Goal: Task Accomplishment & Management: Manage account settings

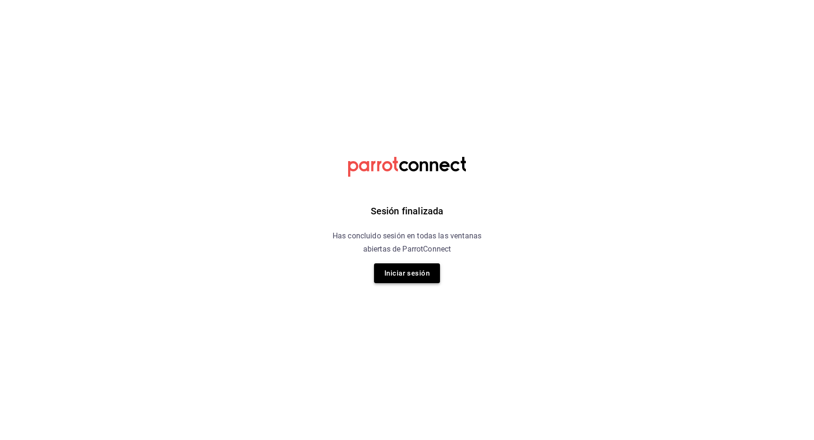
click at [416, 269] on button "Iniciar sesión" at bounding box center [407, 273] width 66 height 20
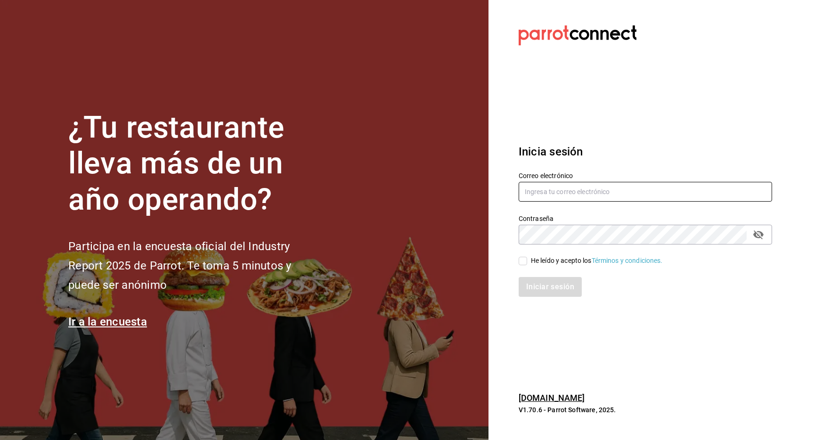
click at [549, 195] on input "text" at bounding box center [645, 192] width 253 height 20
type input "[EMAIL_ADDRESS][DOMAIN_NAME]"
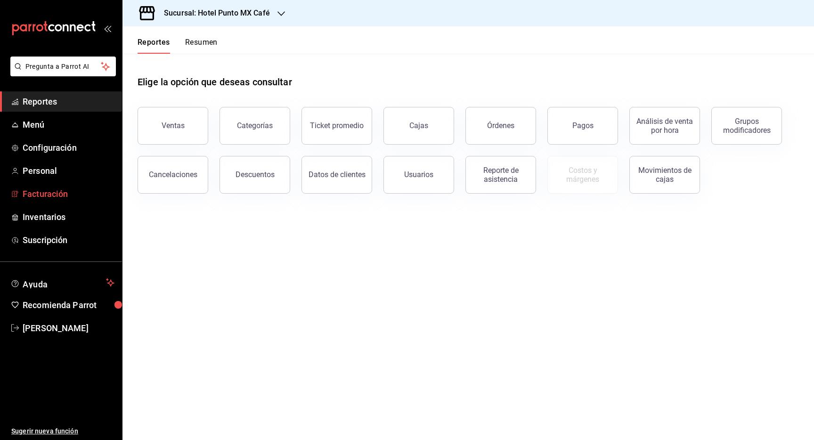
click at [45, 193] on span "Facturación" at bounding box center [69, 194] width 92 height 13
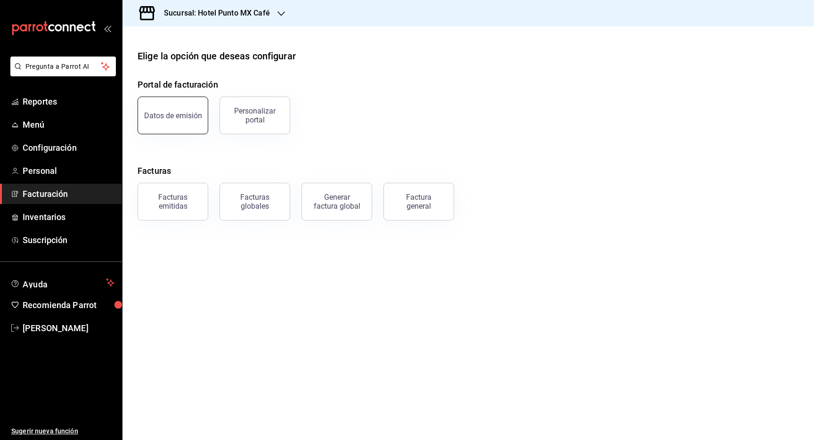
click at [177, 119] on button "Datos de emisión" at bounding box center [173, 116] width 71 height 38
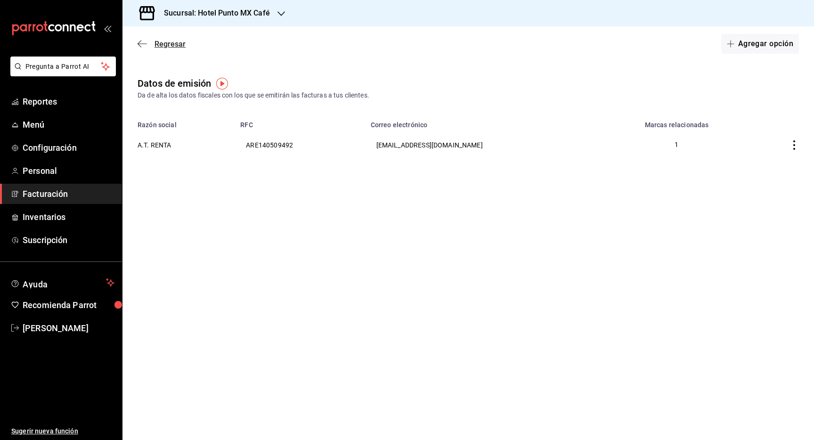
click at [143, 41] on icon "button" at bounding box center [142, 44] width 9 height 8
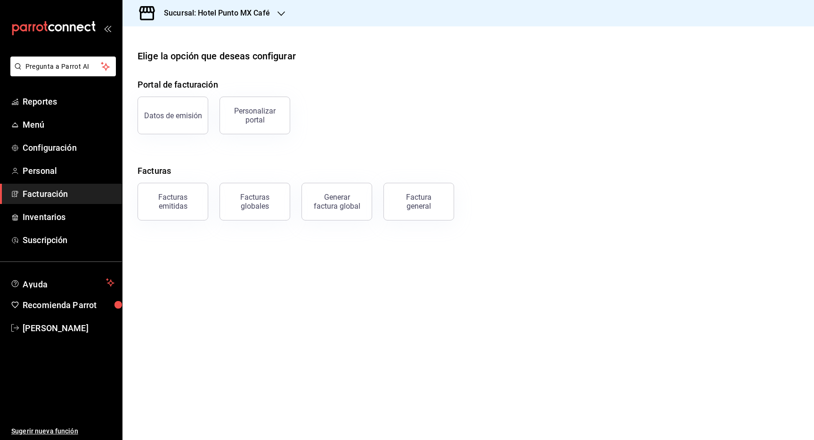
click at [278, 17] on div at bounding box center [281, 13] width 8 height 10
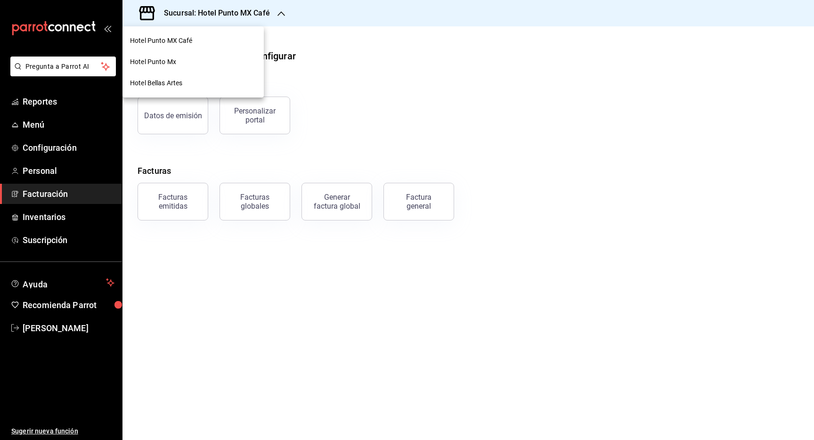
click at [170, 63] on span "Hotel Punto Mx" at bounding box center [153, 62] width 46 height 10
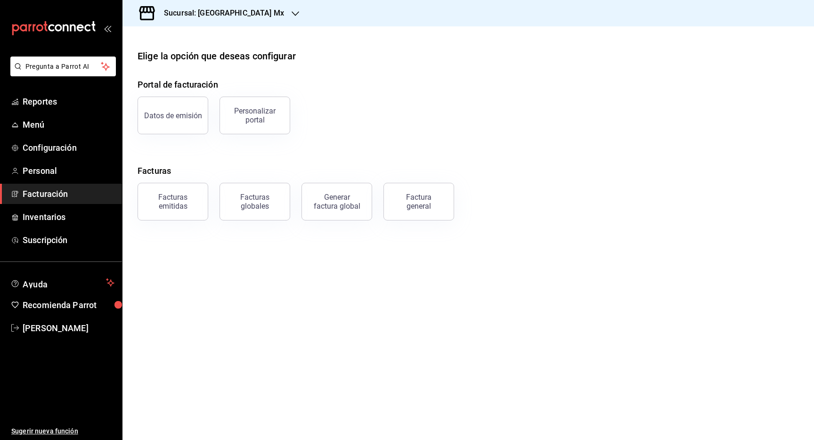
click at [253, 9] on div "Sucursal: Hotel Punto Mx" at bounding box center [216, 13] width 173 height 26
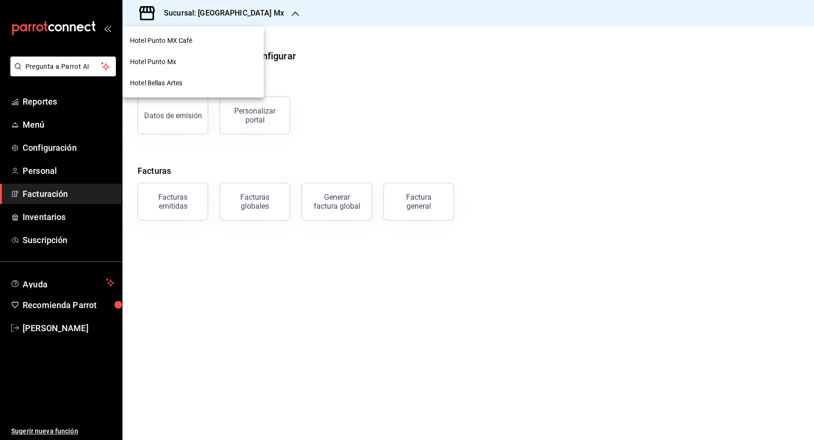
click at [183, 84] on div "Hotel Bellas Artes" at bounding box center [193, 83] width 126 height 10
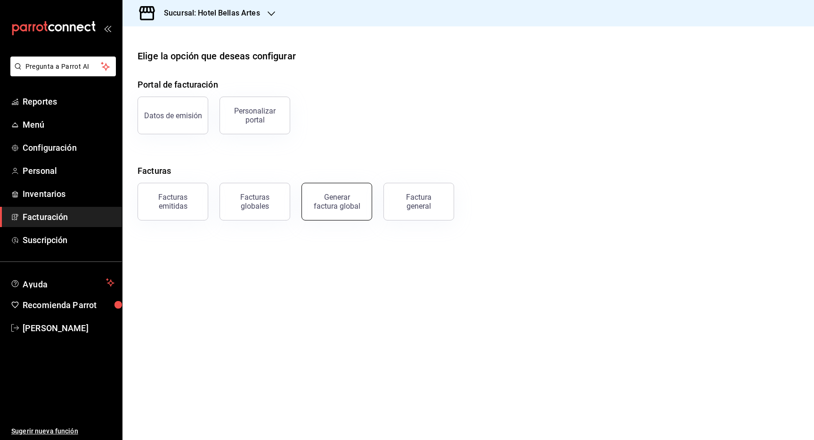
click at [331, 207] on div "Generar factura global" at bounding box center [336, 202] width 47 height 18
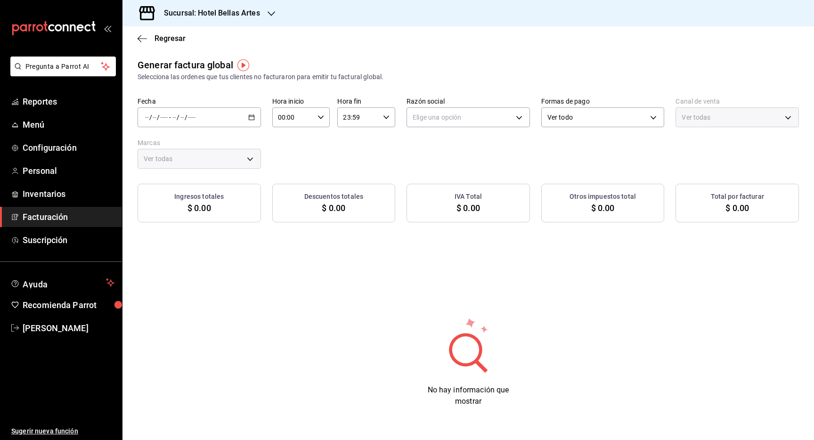
type input "PARROT,UBER_EATS,RAPPI,DIDI_FOOD,ONLINE"
click at [143, 37] on icon "button" at bounding box center [142, 38] width 9 height 8
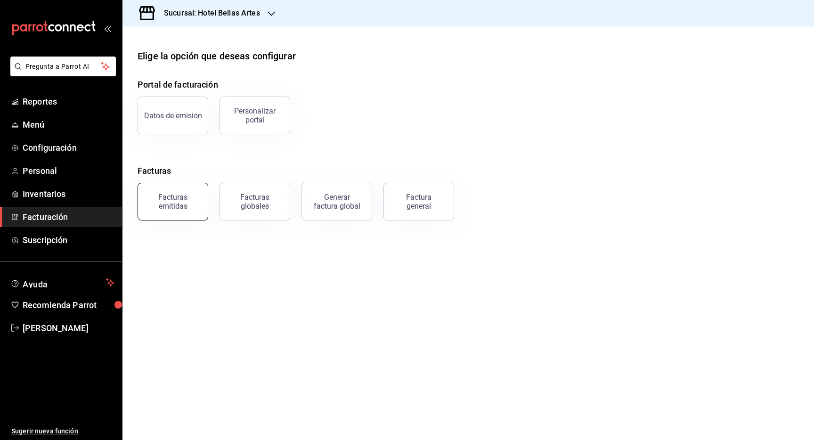
click at [186, 213] on button "Facturas emitidas" at bounding box center [173, 202] width 71 height 38
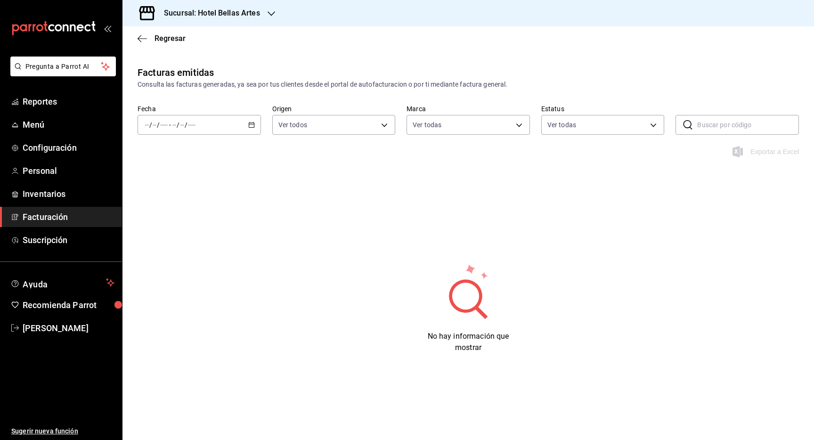
type input "99507fcf-2726-4c1a-949e-1c6d71a1bff9"
click at [145, 44] on div "Regresar" at bounding box center [468, 38] width 692 height 24
click at [145, 40] on icon "button" at bounding box center [142, 38] width 9 height 8
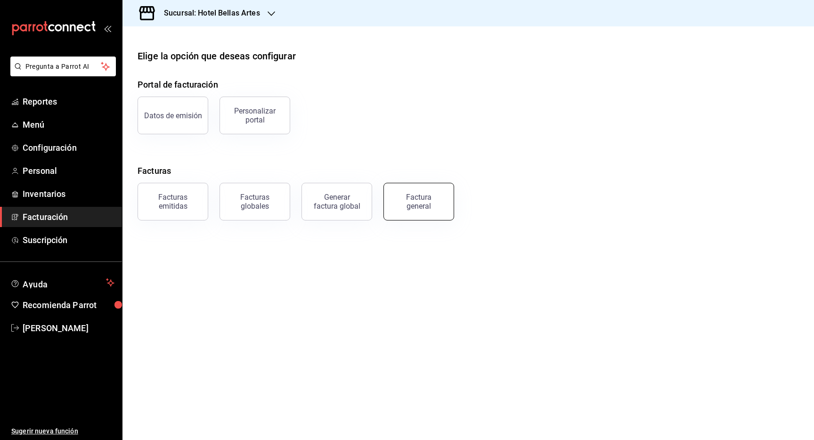
click at [409, 201] on div "Factura general" at bounding box center [418, 202] width 47 height 18
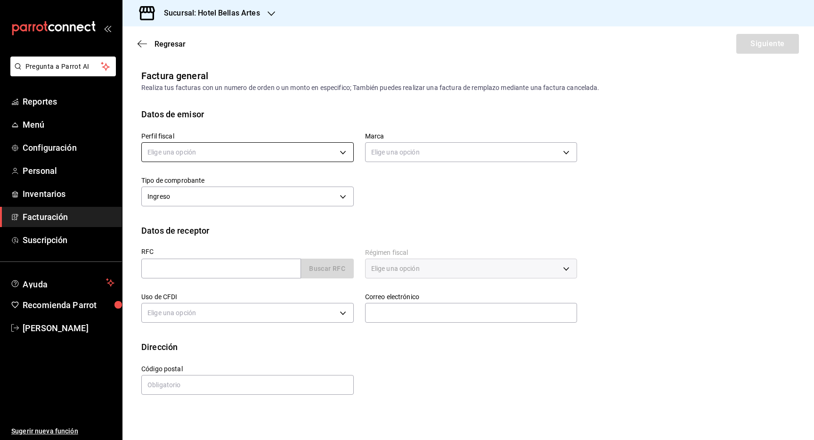
click at [215, 151] on body "Pregunta a Parrot AI Reportes Menú Configuración Personal Inventarios Facturaci…" at bounding box center [407, 220] width 814 height 440
click at [207, 203] on li "A.T. RENTA" at bounding box center [248, 199] width 212 height 17
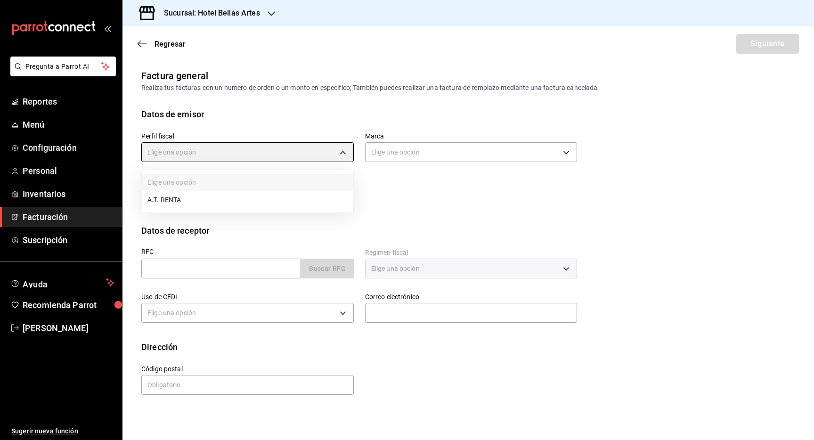
type input "a33badad-2e43-4294-88e8-a28c2814291f"
type input "99507fcf-2726-4c1a-949e-1c6d71a1bff9"
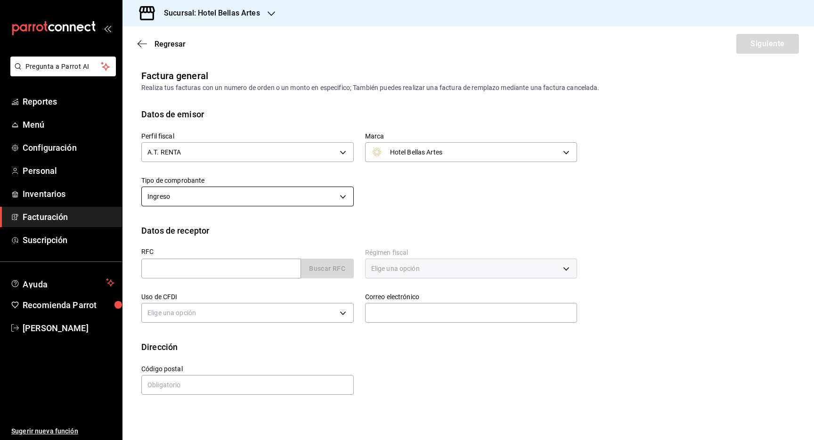
click at [290, 198] on body "Pregunta a Parrot AI Reportes Menú Configuración Personal Inventarios Facturaci…" at bounding box center [407, 220] width 814 height 440
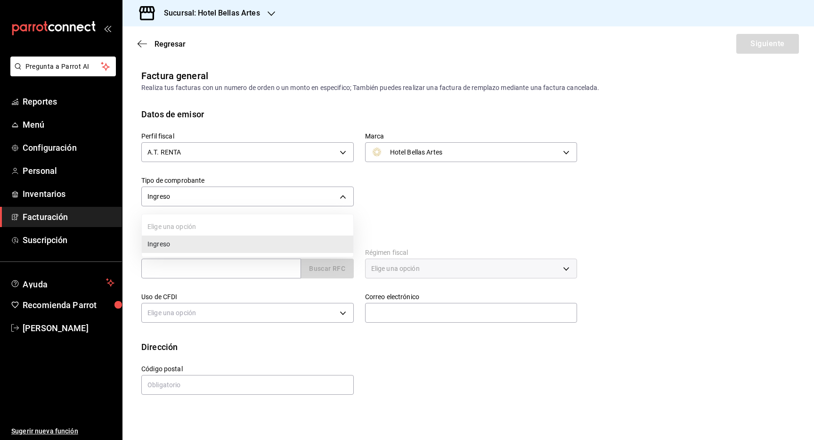
click at [414, 211] on div at bounding box center [407, 220] width 814 height 440
click at [258, 269] on input "text" at bounding box center [221, 269] width 160 height 20
type input "ARE1405094923"
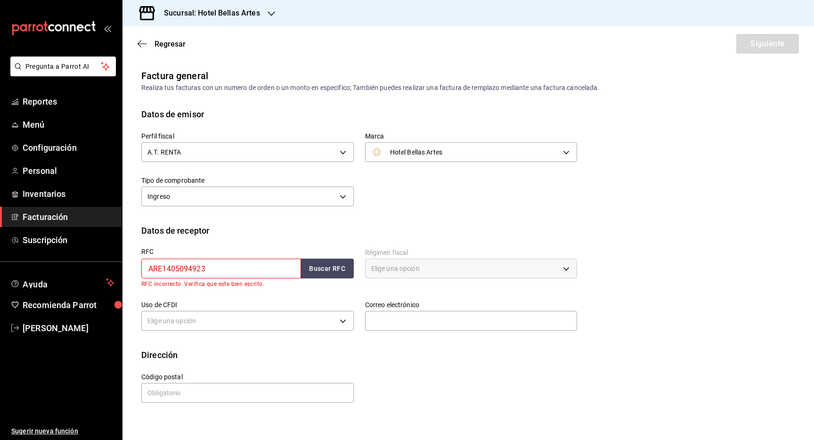
click at [334, 235] on div "Datos de receptor" at bounding box center [468, 230] width 654 height 13
click at [279, 262] on input "ARE1405094923" at bounding box center [221, 269] width 160 height 20
click at [247, 327] on body "Pregunta a Parrot AI Reportes Menú Configuración Personal Inventarios Facturaci…" at bounding box center [407, 220] width 814 height 440
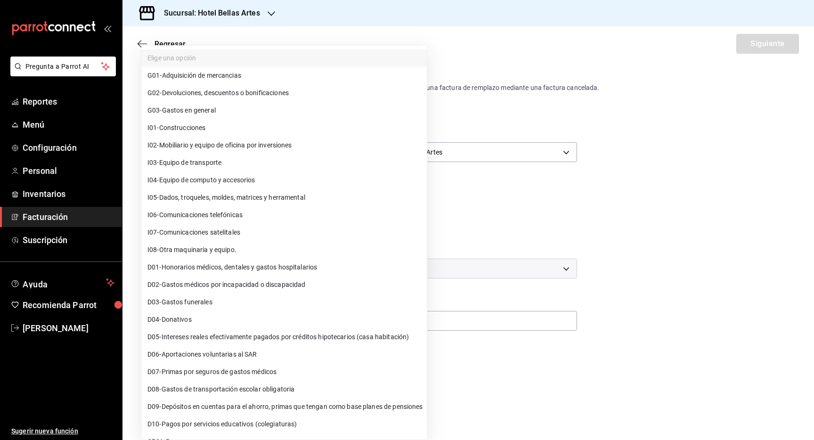
click at [477, 115] on div at bounding box center [407, 220] width 814 height 440
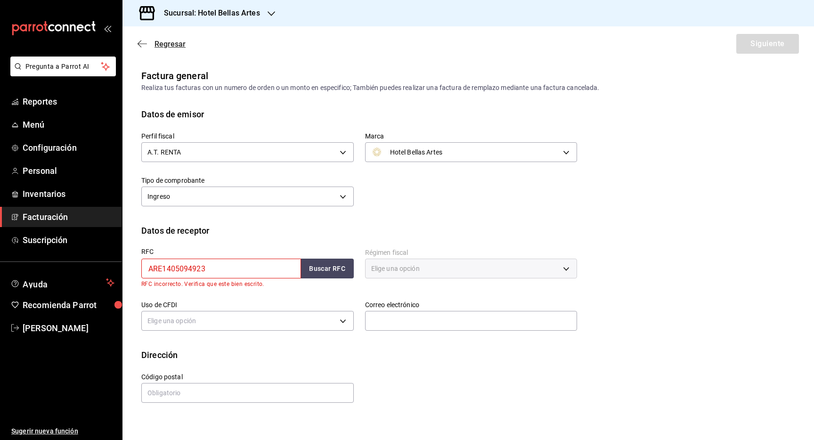
click at [140, 47] on icon "button" at bounding box center [142, 44] width 9 height 8
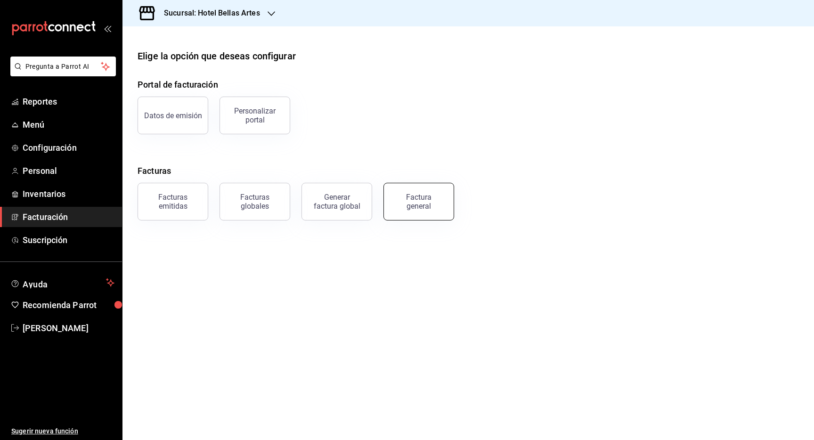
click at [411, 197] on div "Factura general" at bounding box center [418, 202] width 47 height 18
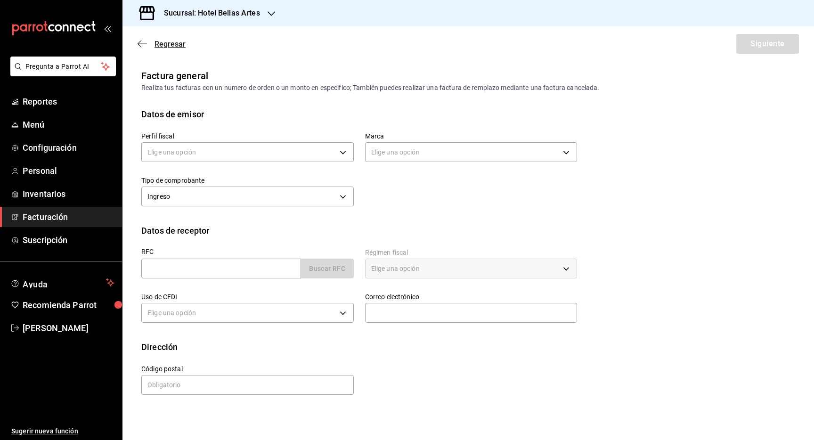
click at [142, 48] on span "Regresar" at bounding box center [162, 44] width 48 height 9
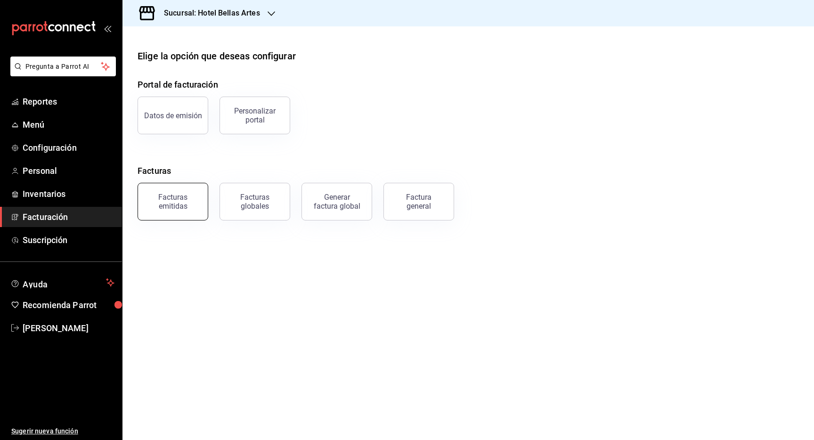
click at [162, 197] on div "Facturas emitidas" at bounding box center [173, 202] width 58 height 18
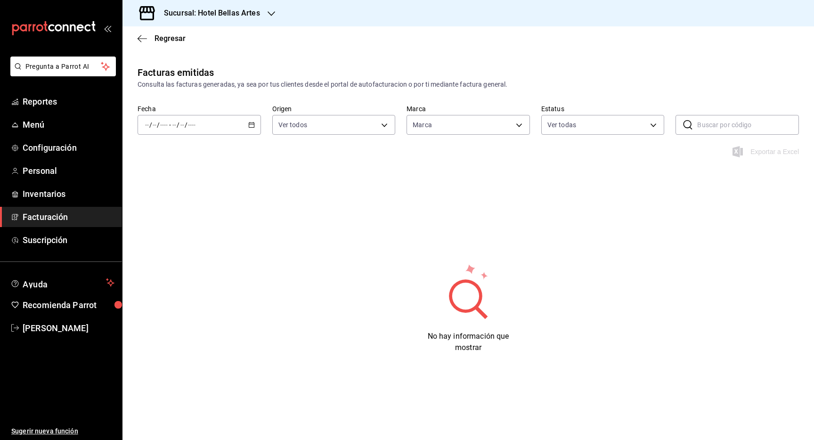
type input "99507fcf-2726-4c1a-949e-1c6d71a1bff9"
click at [254, 123] on \(Stroke\) "button" at bounding box center [252, 124] width 6 height 5
click at [178, 195] on span "Semana actual" at bounding box center [182, 196] width 73 height 10
click at [250, 123] on icon "button" at bounding box center [251, 125] width 7 height 7
click at [188, 237] on span "Año actual" at bounding box center [182, 238] width 73 height 10
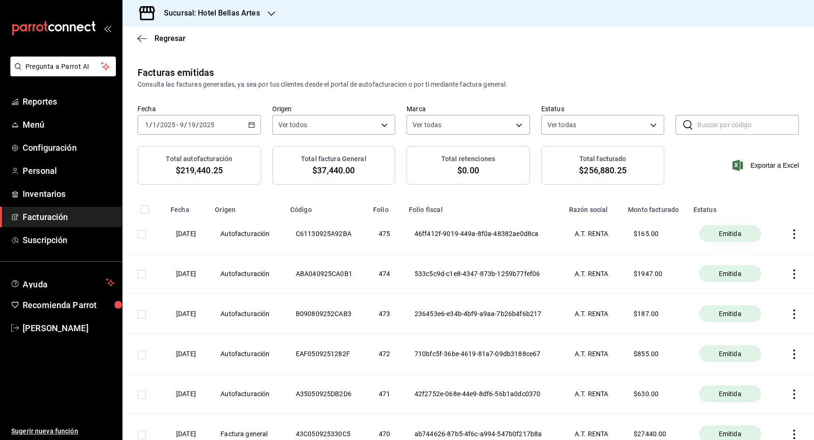
click at [74, 216] on span "Facturación" at bounding box center [69, 217] width 92 height 13
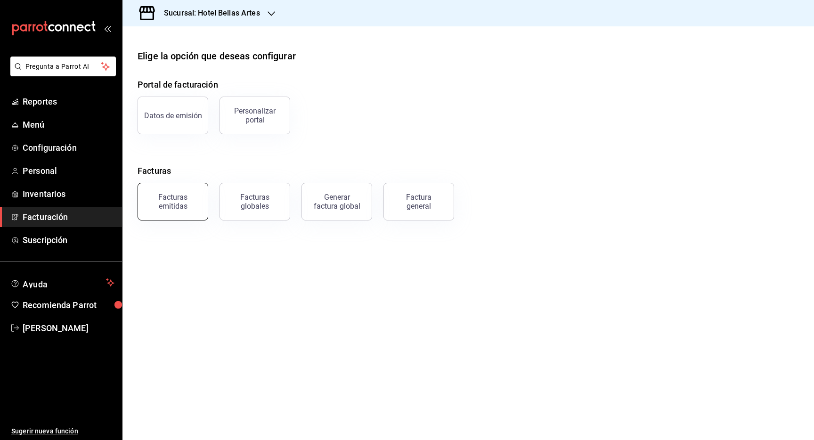
click at [175, 200] on div "Facturas emitidas" at bounding box center [173, 202] width 58 height 18
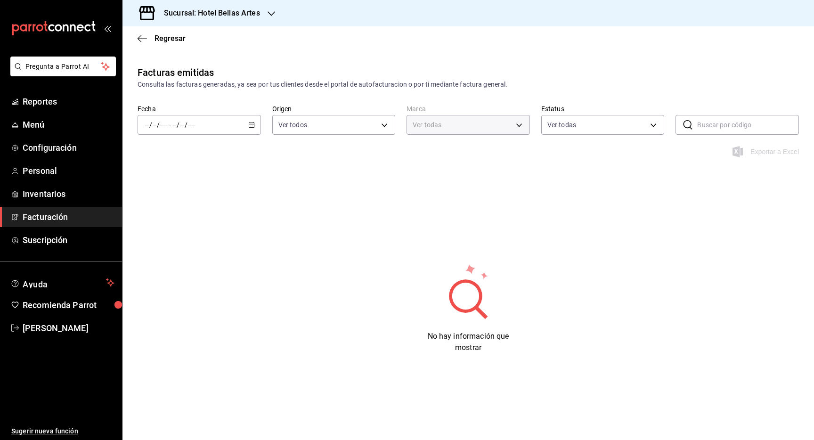
type input "99507fcf-2726-4c1a-949e-1c6d71a1bff9"
click at [135, 35] on div "Regresar" at bounding box center [468, 38] width 692 height 24
click at [140, 37] on icon "button" at bounding box center [142, 38] width 9 height 8
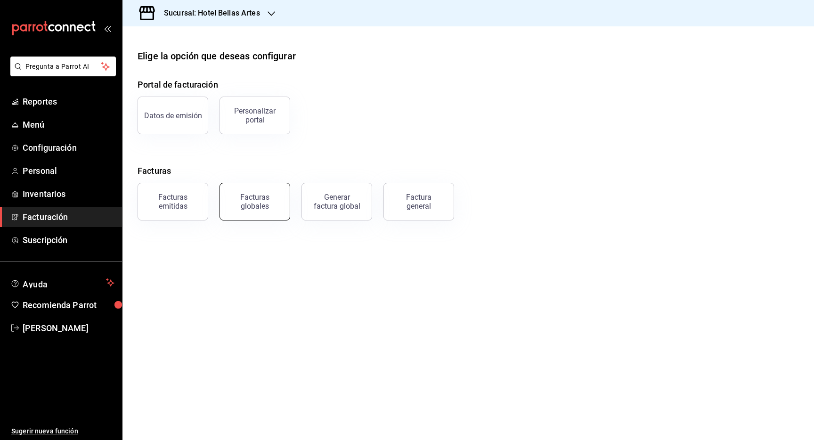
click at [240, 197] on div "Facturas globales" at bounding box center [255, 202] width 58 height 18
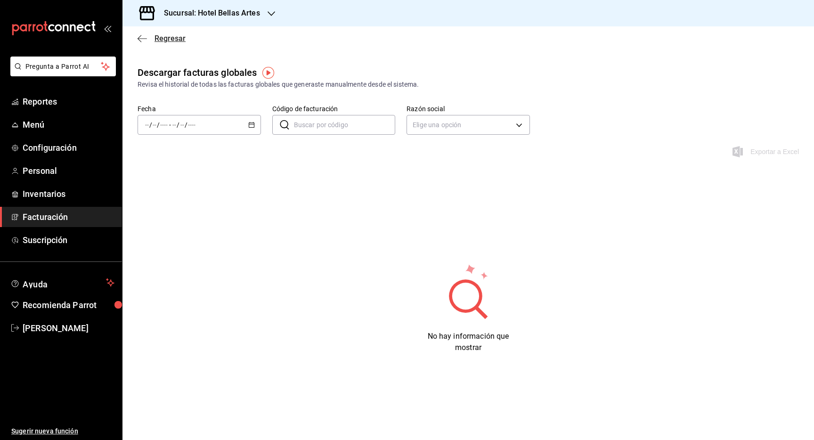
click at [138, 36] on icon "button" at bounding box center [142, 38] width 9 height 8
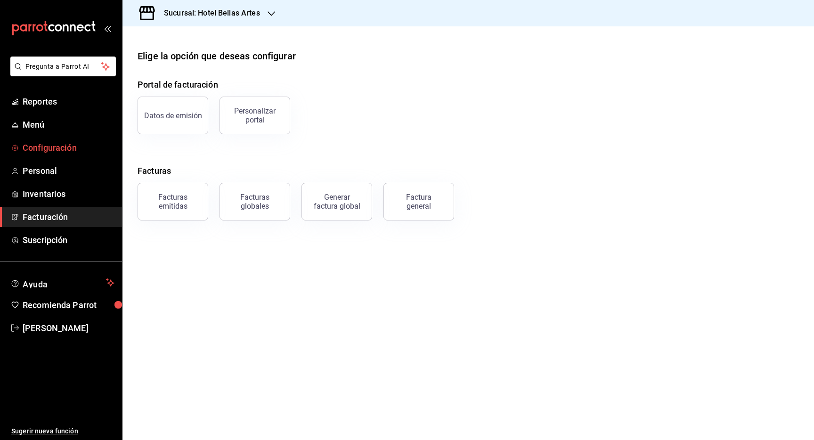
click at [35, 152] on span "Configuración" at bounding box center [69, 147] width 92 height 13
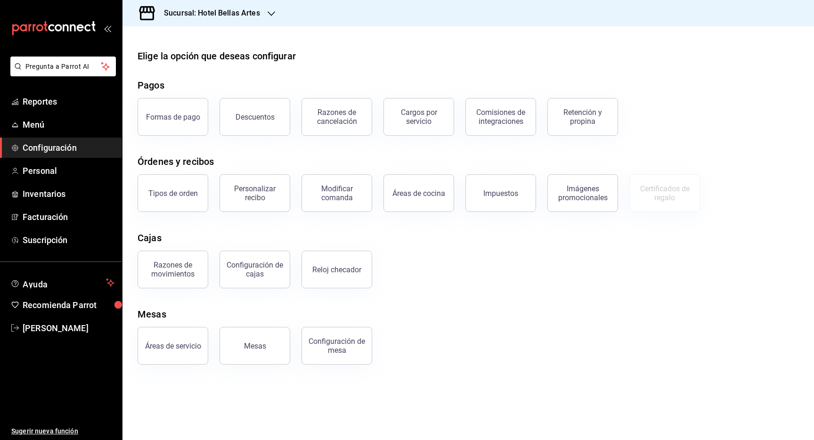
click at [457, 236] on div "Cajas" at bounding box center [468, 238] width 661 height 14
click at [46, 242] on span "Suscripción" at bounding box center [69, 240] width 92 height 13
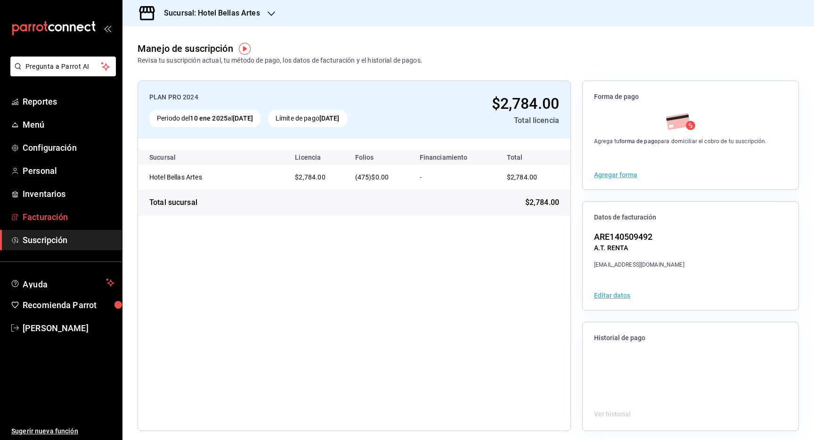
click at [63, 219] on span "Facturación" at bounding box center [69, 217] width 92 height 13
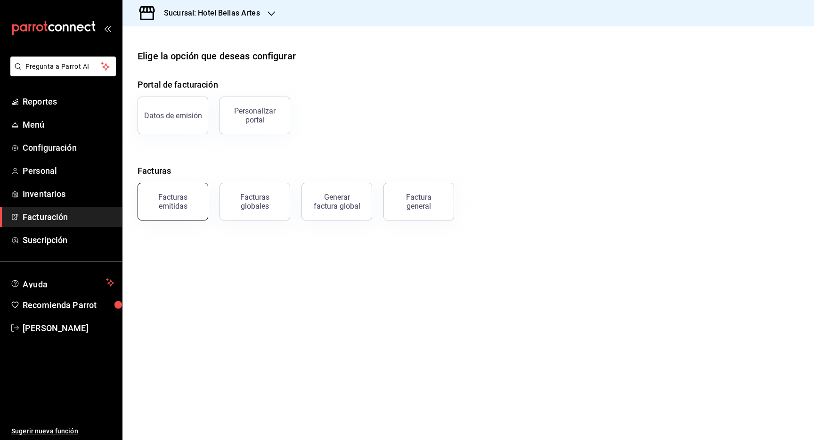
click at [175, 188] on button "Facturas emitidas" at bounding box center [173, 202] width 71 height 38
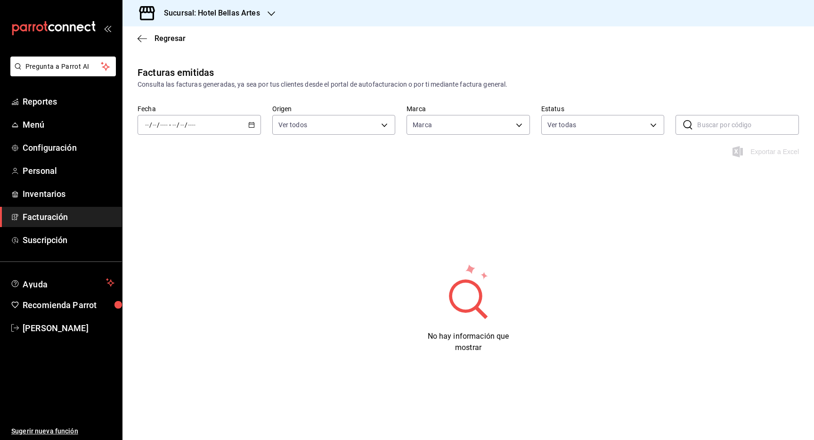
type input "99507fcf-2726-4c1a-949e-1c6d71a1bff9"
click at [138, 39] on icon "button" at bounding box center [142, 38] width 9 height 8
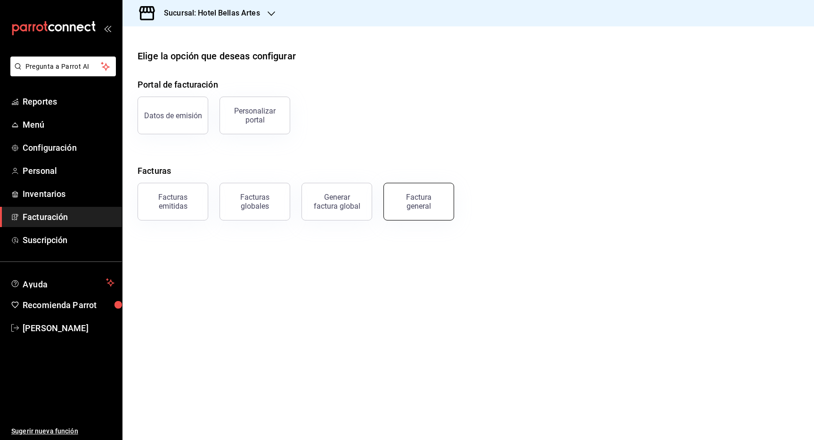
click at [432, 204] on div "Factura general" at bounding box center [418, 202] width 47 height 18
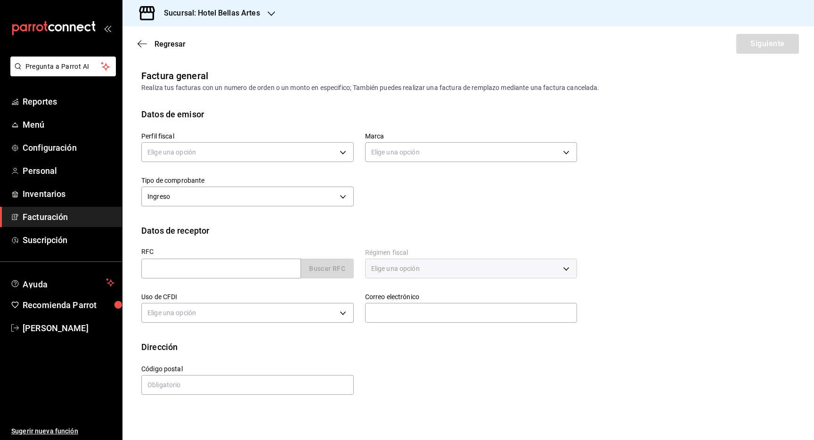
click at [43, 217] on span "Facturación" at bounding box center [69, 217] width 92 height 13
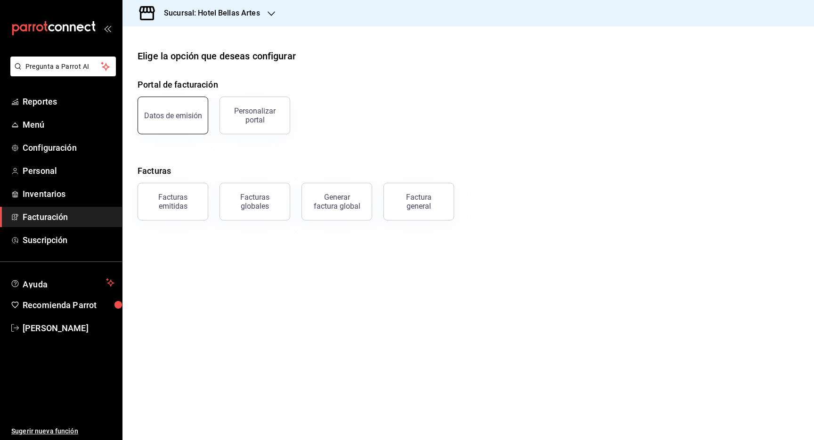
click at [186, 127] on button "Datos de emisión" at bounding box center [173, 116] width 71 height 38
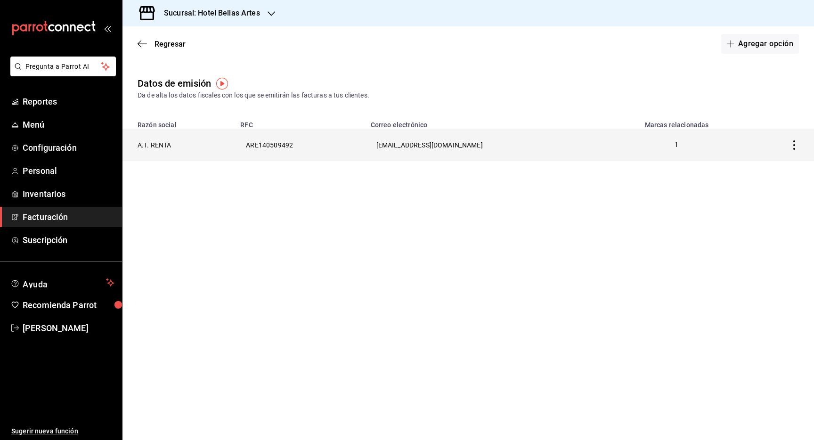
click at [798, 141] on icon "button" at bounding box center [794, 144] width 9 height 9
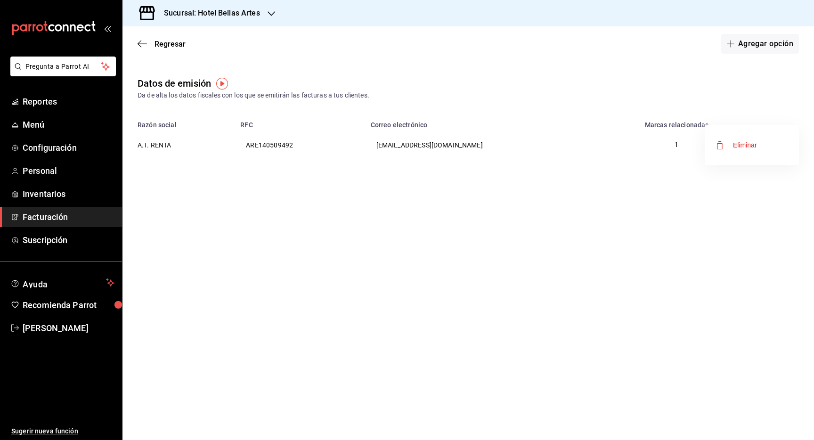
click at [638, 215] on div at bounding box center [407, 220] width 814 height 440
click at [753, 48] on button "Agregar opción" at bounding box center [760, 44] width 78 height 20
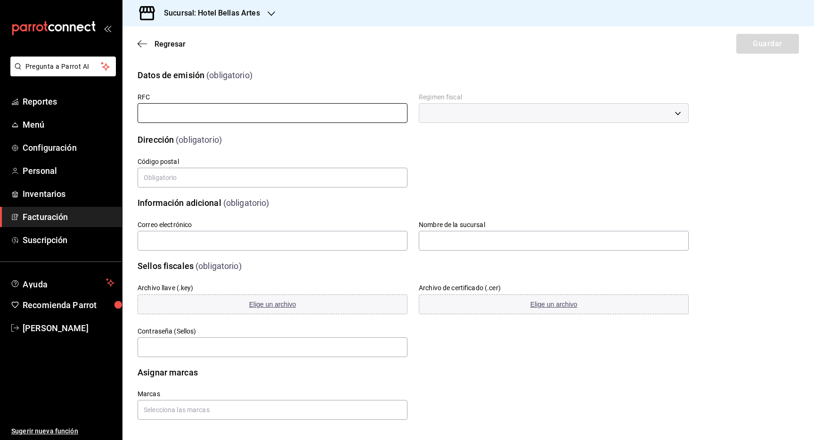
click at [286, 109] on input "text" at bounding box center [273, 113] width 270 height 20
type input "ARE140509492"
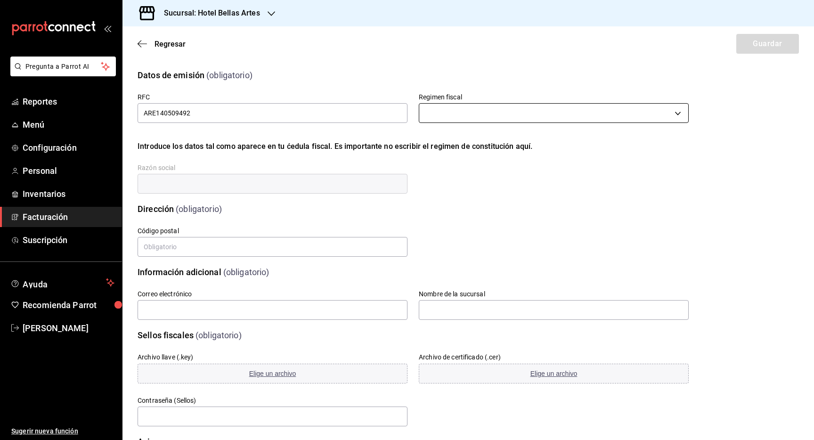
click at [448, 107] on body "Pregunta a Parrot AI Reportes Menú Configuración Personal Inventarios Facturaci…" at bounding box center [407, 220] width 814 height 440
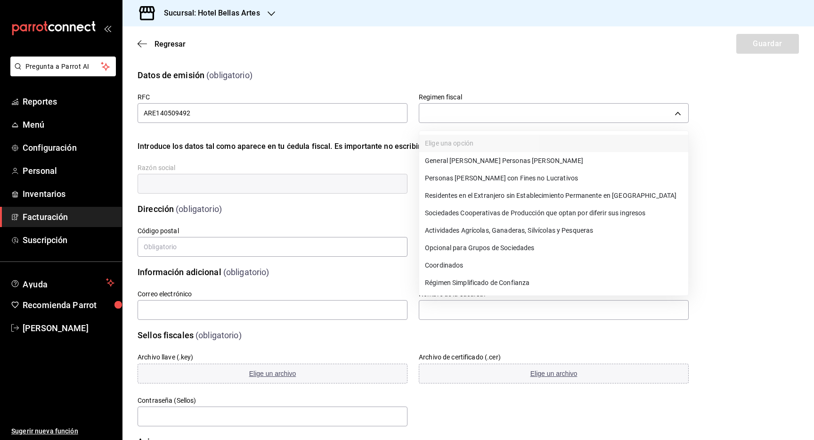
click at [475, 158] on li "General de Ley Personas Morales" at bounding box center [553, 160] width 269 height 17
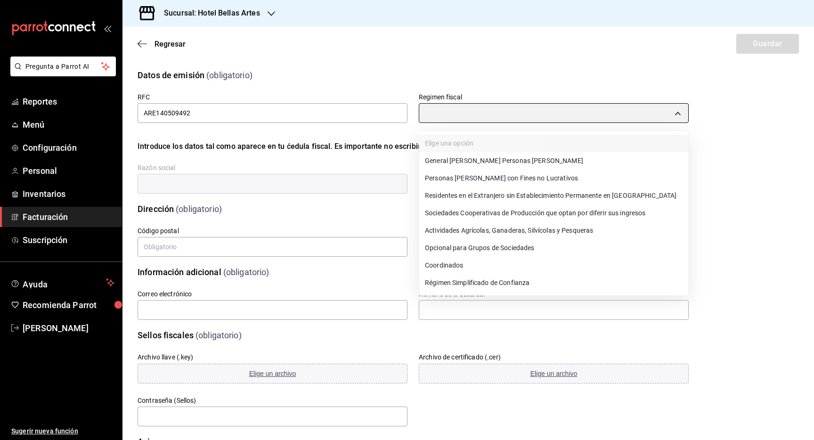
type input "601"
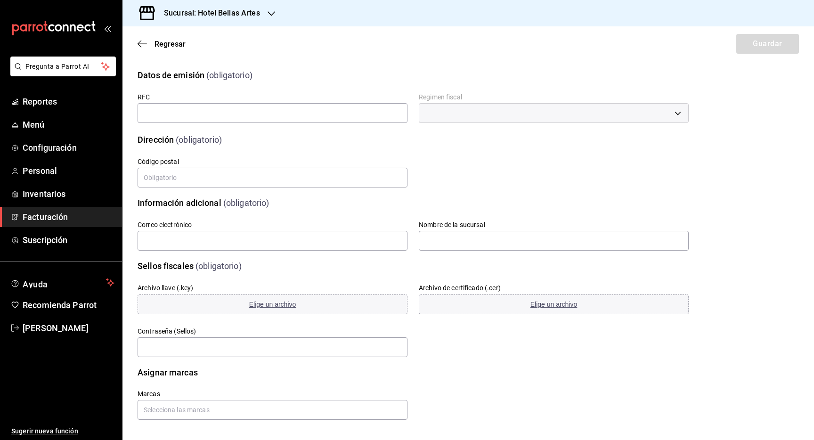
click at [62, 218] on span "Facturación" at bounding box center [69, 217] width 92 height 13
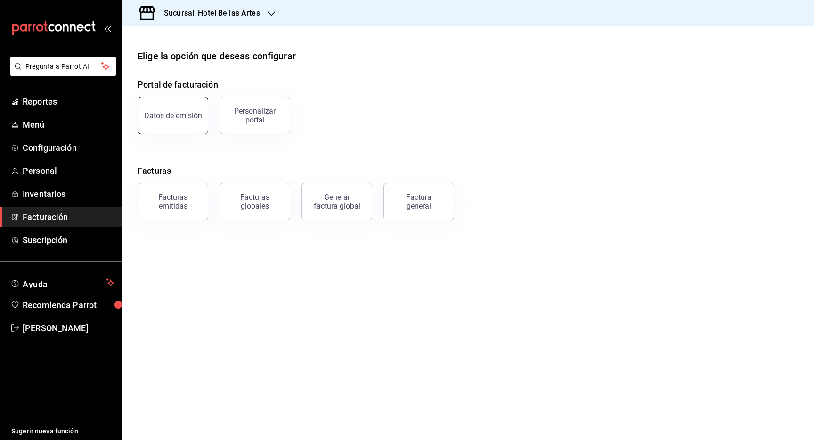
click at [175, 113] on div "Datos de emisión" at bounding box center [173, 115] width 58 height 9
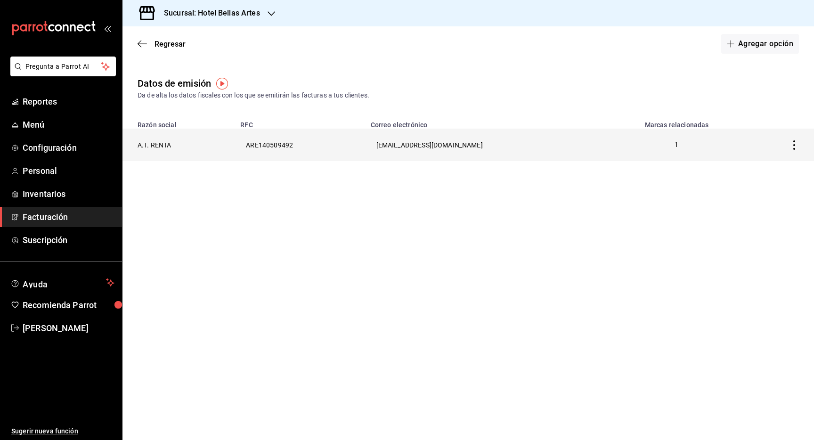
click at [322, 141] on th "ARE140509492" at bounding box center [300, 145] width 130 height 33
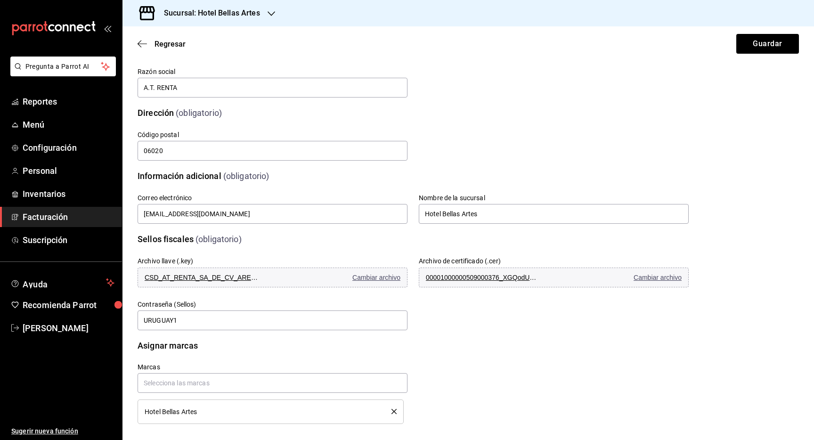
scroll to position [103, 0]
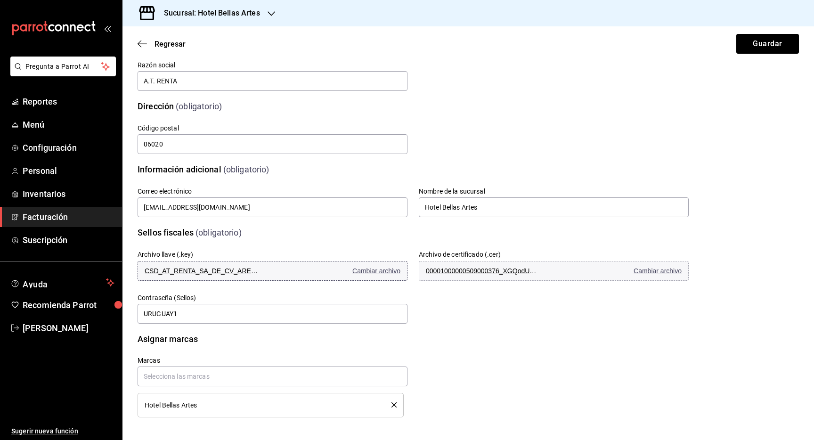
click at [376, 270] on span "Cambiar archivo" at bounding box center [376, 271] width 48 height 8
click at [382, 269] on span "Cambiar archivo" at bounding box center [376, 271] width 48 height 8
click at [648, 270] on span "Cambiar archivo" at bounding box center [658, 271] width 48 height 8
click at [758, 48] on button "Guardar" at bounding box center [767, 44] width 63 height 20
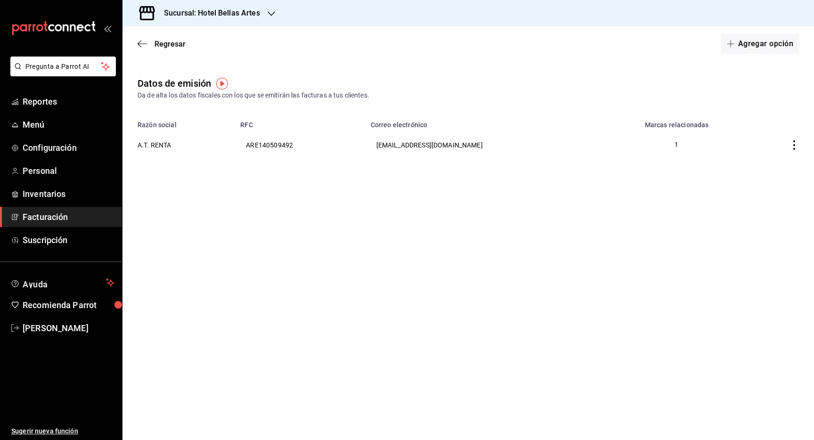
click at [264, 13] on div "Sucursal: Hotel Bellas Artes" at bounding box center [204, 13] width 149 height 26
click at [196, 40] on div "Hotel Punto MX Café" at bounding box center [193, 41] width 126 height 10
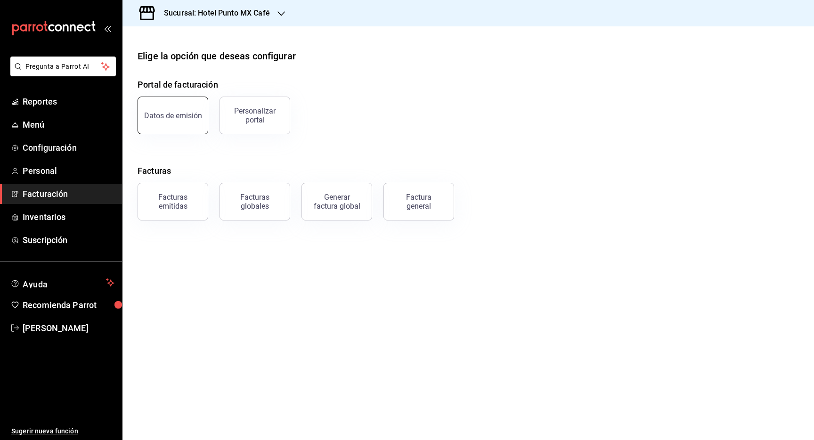
click at [179, 111] on button "Datos de emisión" at bounding box center [173, 116] width 71 height 38
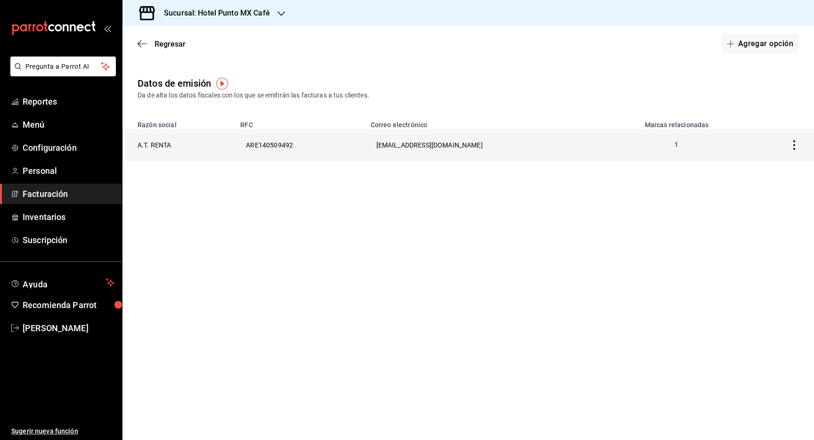
click at [792, 147] on icon "button" at bounding box center [794, 144] width 9 height 9
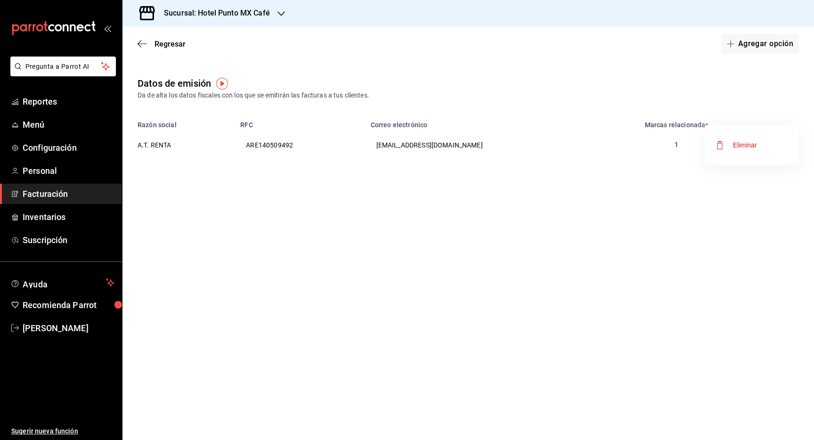
click at [415, 152] on div at bounding box center [407, 220] width 814 height 440
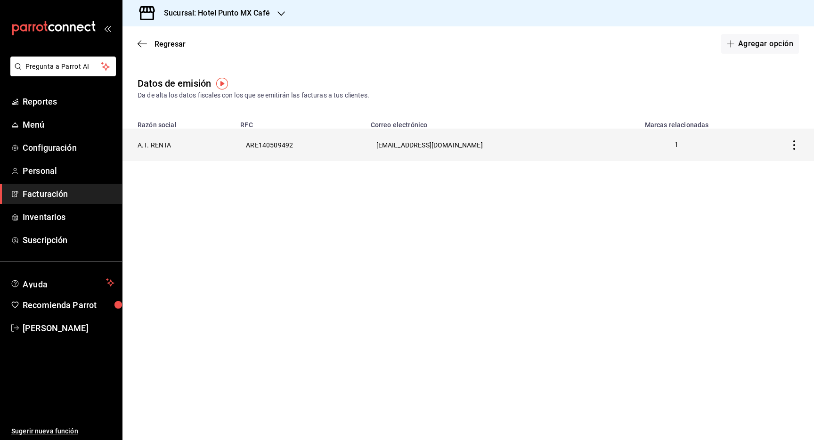
click at [340, 144] on th "ARE140509492" at bounding box center [300, 145] width 130 height 33
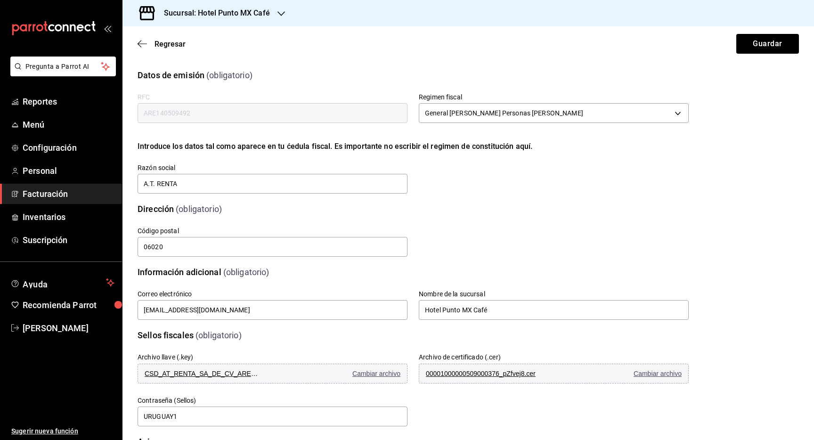
scroll to position [103, 0]
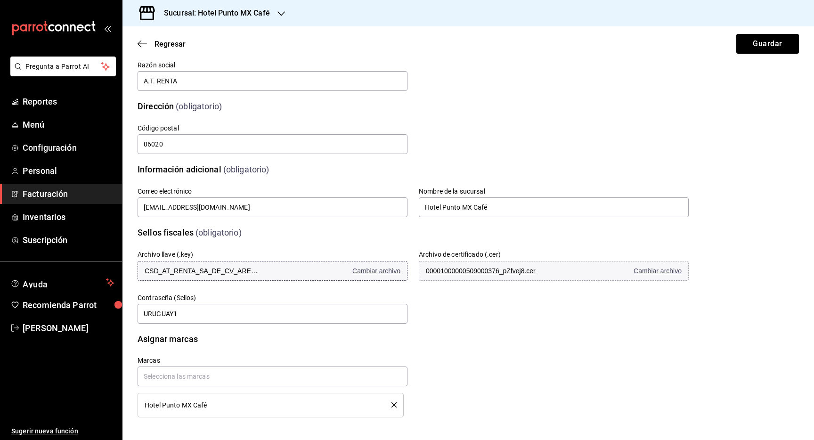
click at [379, 271] on span "Cambiar archivo" at bounding box center [376, 271] width 48 height 8
click at [651, 275] on button "00001000000509000376_pZfvej8.cer Cambiar archivo" at bounding box center [554, 271] width 270 height 20
click at [762, 43] on button "Guardar" at bounding box center [767, 44] width 63 height 20
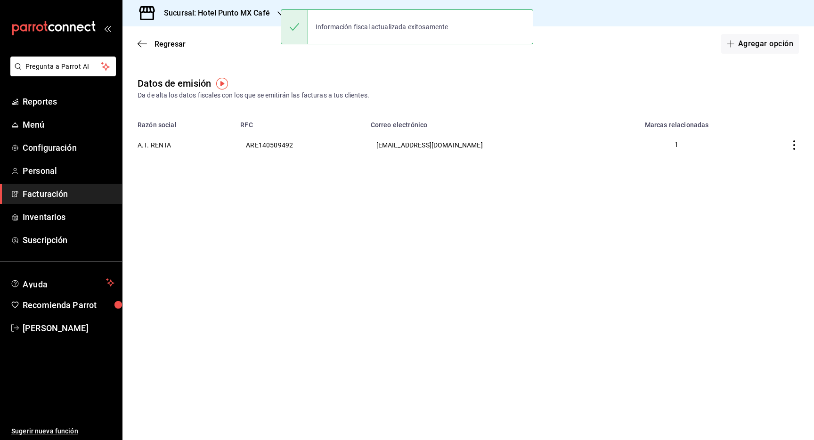
click at [249, 14] on h3 "Sucursal: Hotel Punto MX Café" at bounding box center [213, 13] width 114 height 11
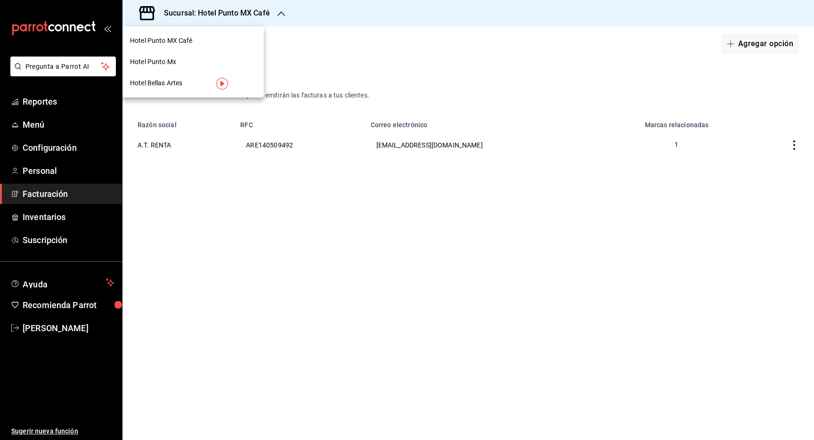
click at [181, 63] on div "Hotel Punto Mx" at bounding box center [193, 62] width 126 height 10
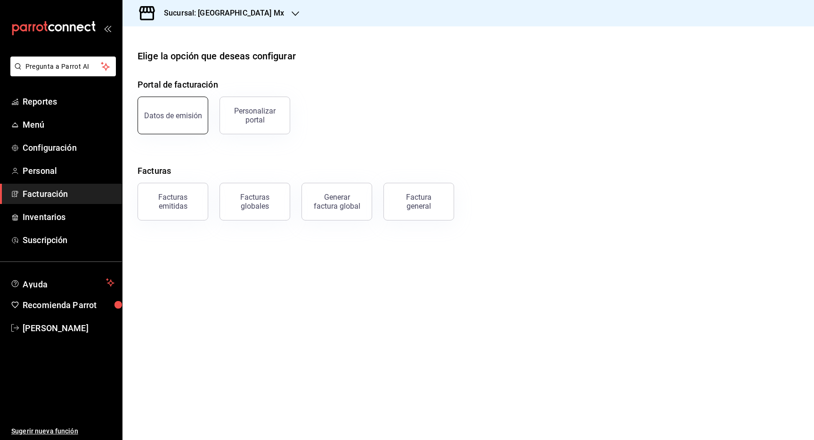
click at [164, 112] on div "Datos de emisión" at bounding box center [173, 115] width 58 height 9
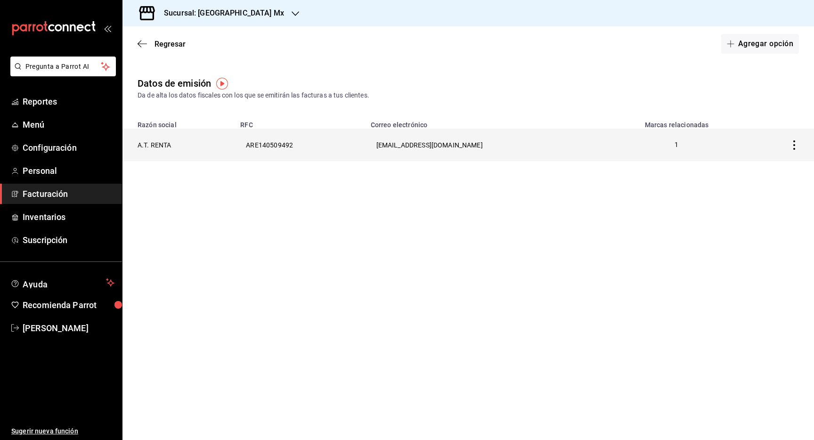
click at [230, 140] on th "A.T. RENTA" at bounding box center [178, 145] width 112 height 33
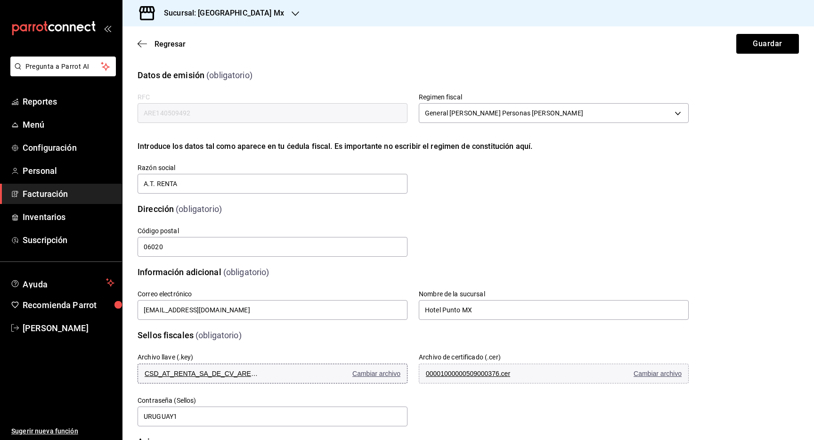
click at [380, 371] on span "Cambiar archivo" at bounding box center [376, 374] width 48 height 8
click at [664, 376] on span "Cambiar archivo" at bounding box center [658, 374] width 48 height 8
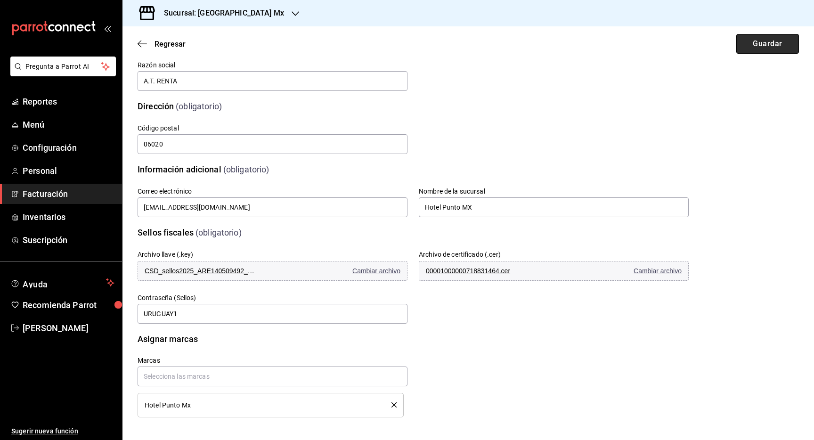
click at [767, 39] on button "Guardar" at bounding box center [767, 44] width 63 height 20
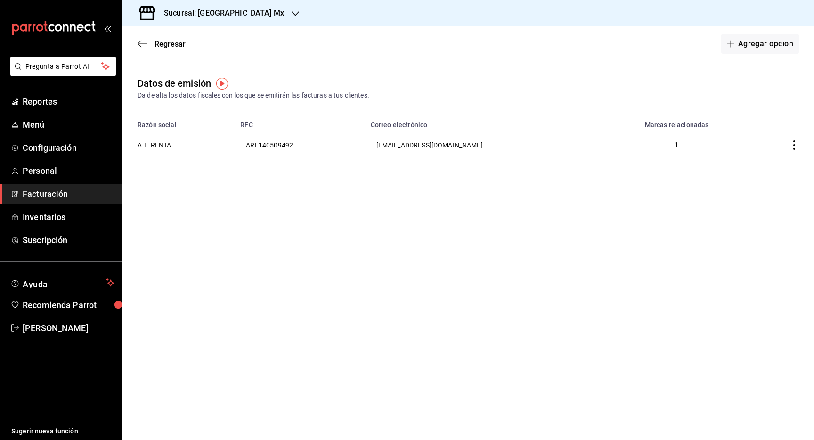
click at [346, 110] on div "Datos de emisión Da de alta los datos fiscales con los que se emitirán las fact…" at bounding box center [468, 126] width 692 height 100
click at [141, 41] on icon "button" at bounding box center [142, 44] width 9 height 8
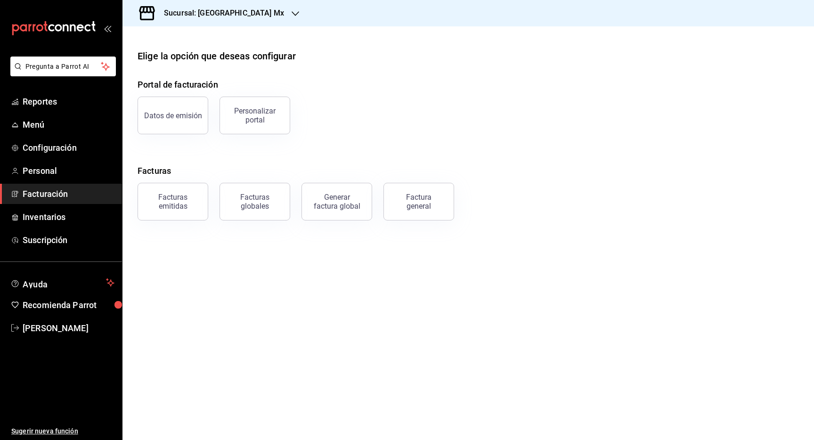
click at [394, 321] on main "Elige la opción que deseas configurar Portal de facturación Datos de emisión Pe…" at bounding box center [468, 233] width 692 height 414
click at [400, 317] on main "Elige la opción que deseas configurar Portal de facturación Datos de emisión Pe…" at bounding box center [468, 233] width 692 height 414
